Goal: Information Seeking & Learning: Learn about a topic

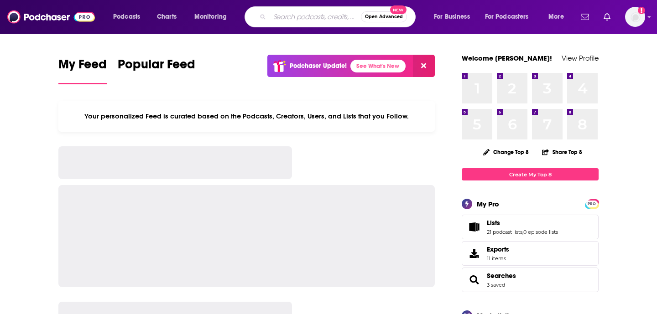
click at [329, 23] on input "Search podcasts, credits, & more..." at bounding box center [315, 17] width 91 height 15
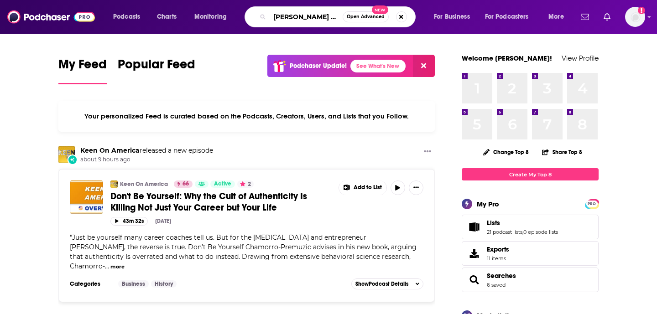
scroll to position [0, 0]
type input "Kevin Miller Podcast"
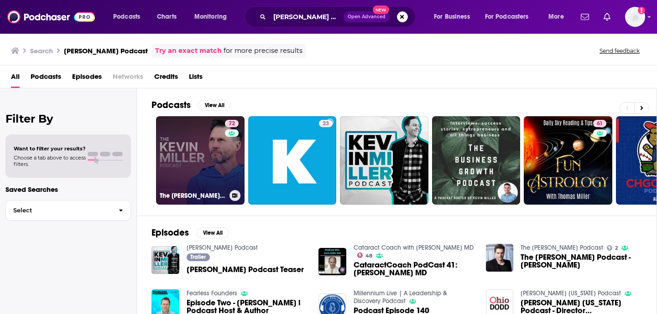
click at [208, 156] on link "72 The Kevin Miller Podcast" at bounding box center [200, 160] width 88 height 88
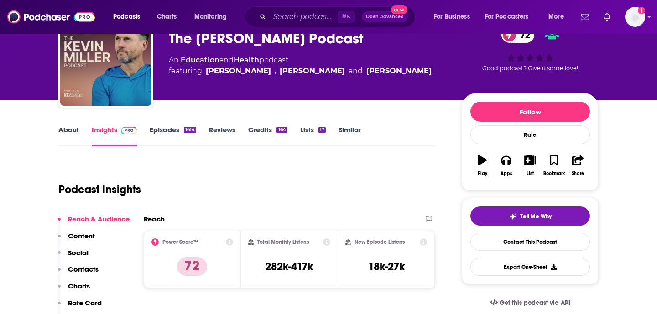
scroll to position [48, 0]
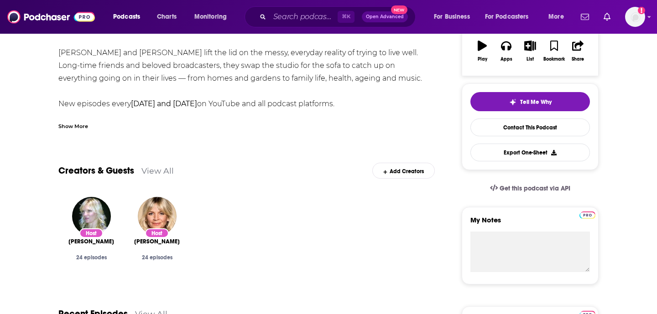
scroll to position [416, 0]
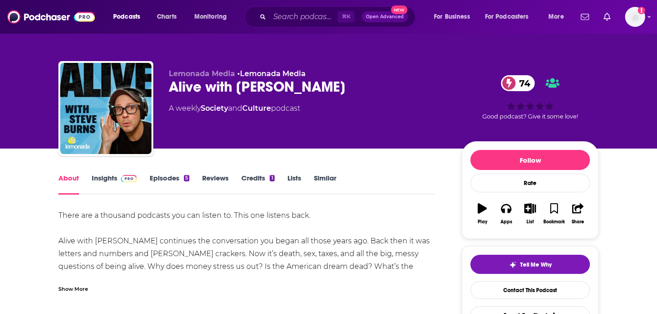
click at [104, 177] on link "Insights" at bounding box center [114, 184] width 45 height 21
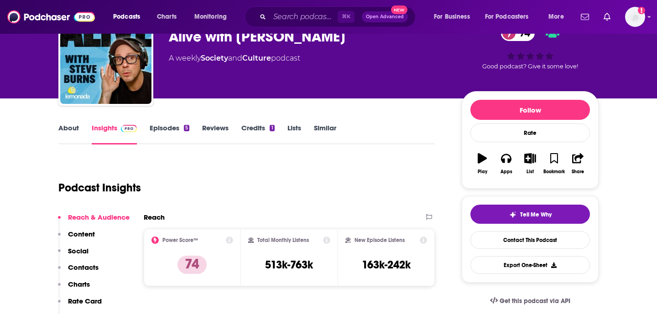
scroll to position [25, 0]
